Goal: Task Accomplishment & Management: Complete application form

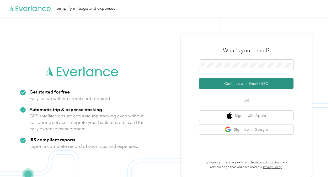
click at [251, 84] on button "Continue with Email / SSO" at bounding box center [246, 83] width 94 height 11
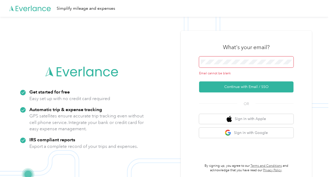
click at [224, 67] on span at bounding box center [246, 61] width 94 height 11
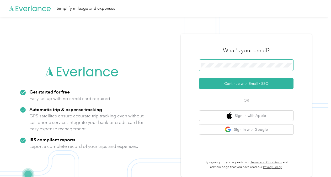
click at [199, 78] on button "Continue with Email / SSO" at bounding box center [246, 83] width 94 height 11
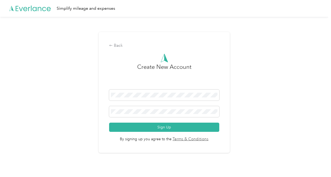
click at [165, 87] on h3 "Create New Account" at bounding box center [164, 75] width 54 height 27
click at [124, 49] on div "Back Create New Account Sign Up By signing up you agree to the Terms & Conditio…" at bounding box center [163, 92] width 131 height 121
click at [109, 50] on div "Back Create New Account Sign Up By signing up you agree to the Terms & Conditio…" at bounding box center [163, 92] width 131 height 121
click at [114, 44] on div "Back" at bounding box center [164, 45] width 110 height 6
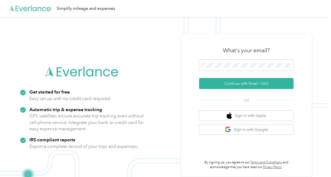
click at [265, 71] on div at bounding box center [246, 65] width 94 height 13
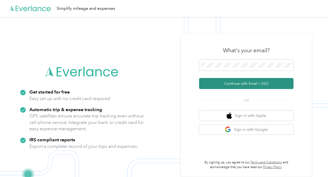
click at [259, 82] on button "Continue with Email / SSO" at bounding box center [246, 83] width 94 height 11
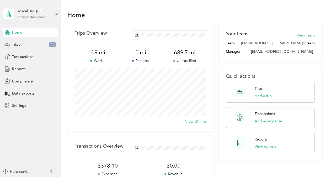
click at [16, 86] on div "Home Trips 46 Transactions Reports Compliance Data exports Settings" at bounding box center [30, 69] width 55 height 83
click at [15, 83] on span "Compliance" at bounding box center [22, 81] width 21 height 6
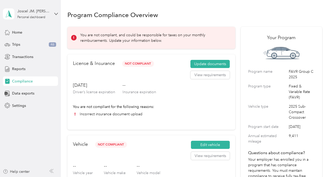
click at [204, 68] on div "Update documents View requirements" at bounding box center [209, 69] width 39 height 19
click at [201, 66] on button "Update documents" at bounding box center [209, 64] width 39 height 8
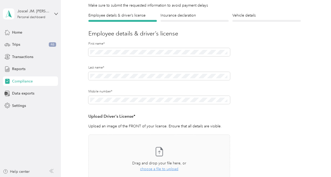
scroll to position [94, 0]
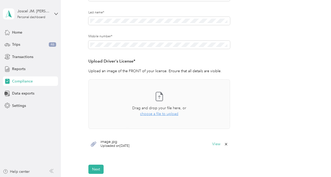
click at [112, 143] on span "image.jpg" at bounding box center [114, 142] width 29 height 4
click at [145, 113] on span "choose a file to upload" at bounding box center [159, 113] width 38 height 4
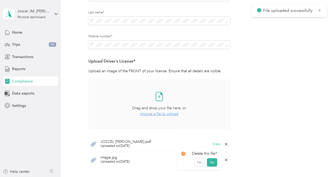
click at [225, 160] on icon at bounding box center [226, 159] width 2 height 2
click at [216, 163] on button "Yes" at bounding box center [212, 163] width 10 height 8
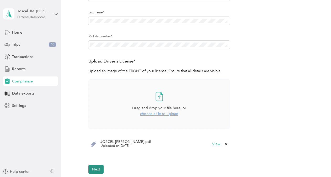
click at [100, 167] on button "Next" at bounding box center [95, 168] width 15 height 9
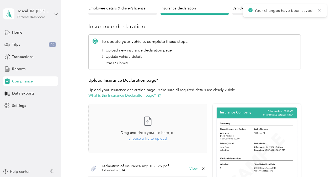
scroll to position [98, 0]
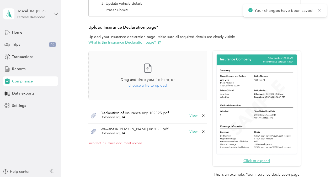
click at [201, 114] on icon at bounding box center [203, 115] width 4 height 4
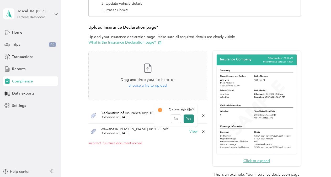
click at [188, 118] on button "Yes" at bounding box center [188, 118] width 10 height 8
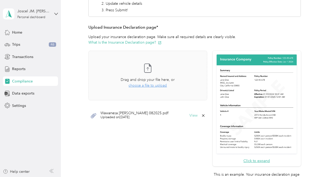
click at [190, 115] on button "View" at bounding box center [193, 115] width 8 height 4
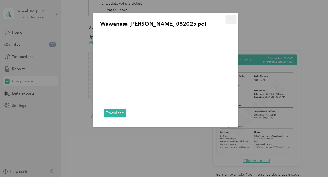
click at [235, 18] on button "button" at bounding box center [230, 19] width 11 height 9
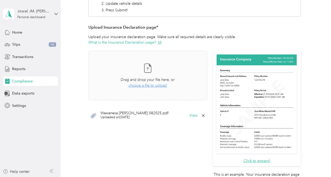
click at [202, 117] on icon at bounding box center [203, 115] width 4 height 4
click at [190, 116] on button "Yes" at bounding box center [188, 118] width 10 height 8
click at [142, 87] on div "Drag and drop your file here, or choose a file to upload" at bounding box center [148, 83] width 54 height 12
click at [191, 114] on button "View" at bounding box center [193, 115] width 8 height 4
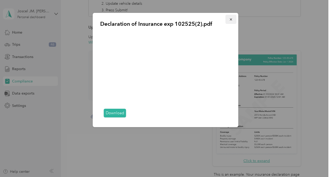
click at [231, 17] on span "button" at bounding box center [231, 19] width 4 height 4
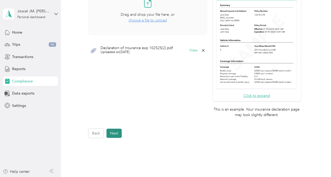
click at [114, 129] on button "Next" at bounding box center [113, 132] width 15 height 9
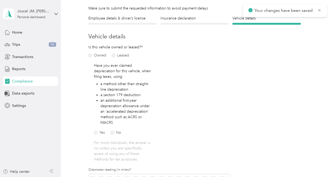
scroll to position [156, 0]
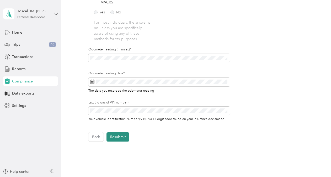
click at [119, 138] on button "Resubmit" at bounding box center [117, 136] width 23 height 9
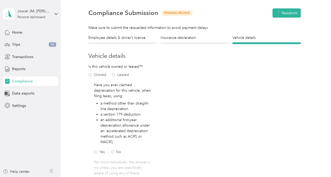
scroll to position [6, 0]
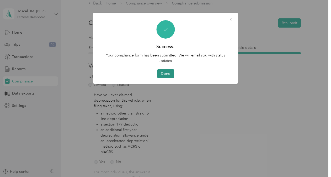
click at [164, 72] on button "Done" at bounding box center [165, 73] width 17 height 9
